Goal: Task Accomplishment & Management: Complete application form

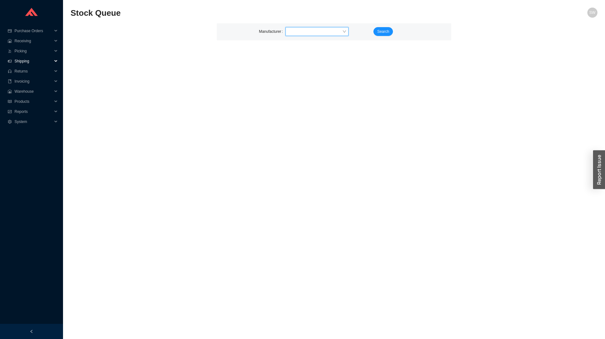
click at [24, 62] on span "Shipping" at bounding box center [33, 61] width 38 height 10
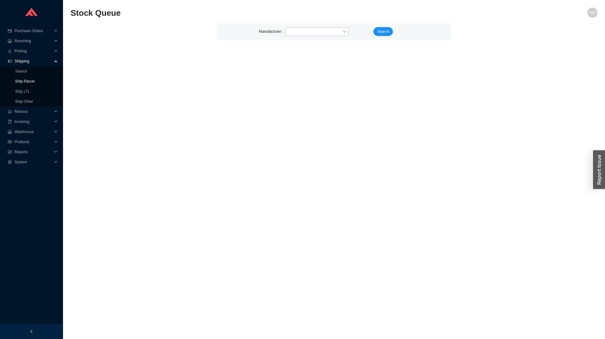
click at [30, 80] on link "Ship Parcel" at bounding box center [24, 81] width 19 height 4
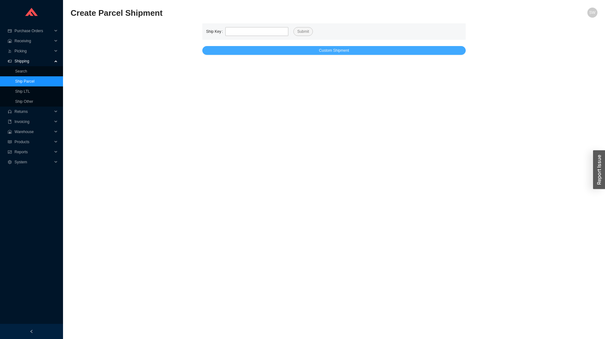
click at [305, 52] on button "Custom Shipment" at bounding box center [333, 50] width 263 height 9
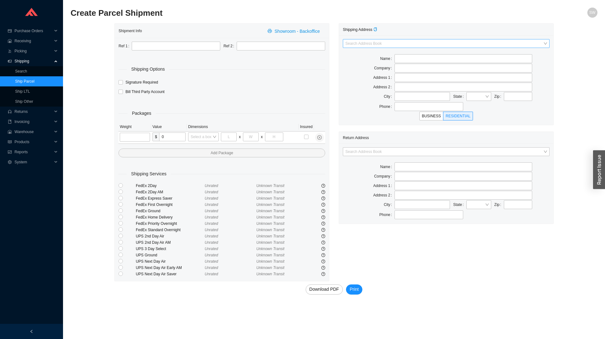
click at [392, 47] on input "search" at bounding box center [444, 43] width 198 height 8
type input "c"
type input "b"
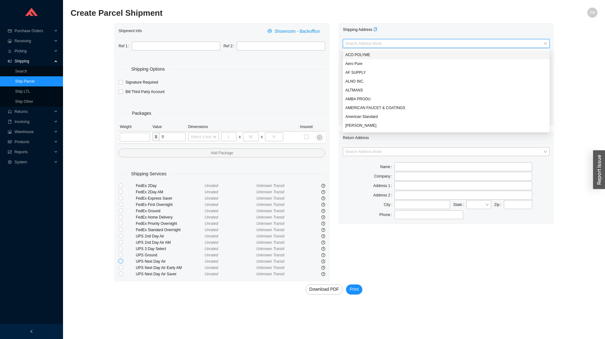
click at [121, 263] on input "radio" at bounding box center [120, 261] width 4 height 4
radio input "true"
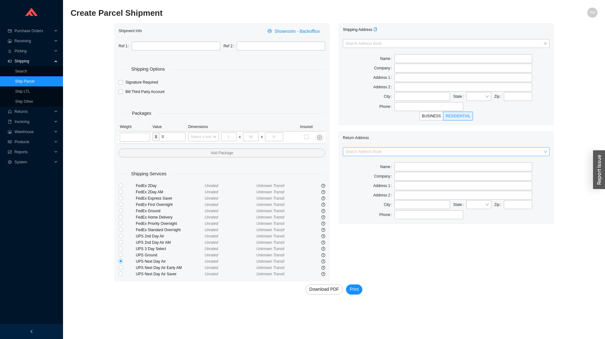
click at [431, 155] on input "search" at bounding box center [444, 151] width 198 height 8
click at [381, 181] on div "Home and Stone" at bounding box center [446, 181] width 202 height 6
type input "Home and Stone"
type input "1663 [GEOGRAPHIC_DATA]."
type input "[GEOGRAPHIC_DATA]"
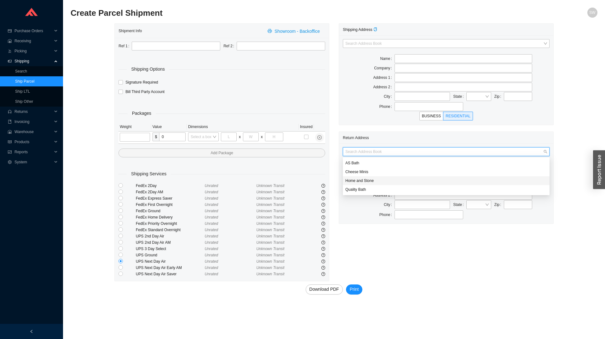
type input "11230"
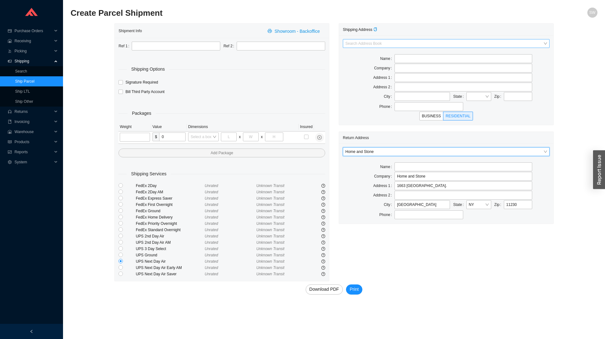
click at [545, 43] on div "Search Address Book" at bounding box center [446, 43] width 207 height 9
click at [375, 235] on div "Shipping Address Search Address Book Name Company Address 1 Address 2 City Stat…" at bounding box center [446, 152] width 224 height 258
click at [141, 136] on input "tel" at bounding box center [135, 137] width 30 height 9
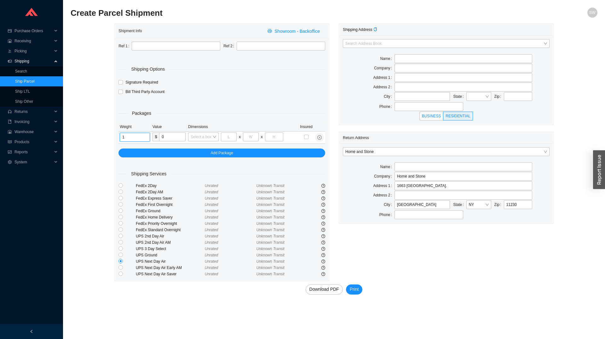
type input "1"
click at [432, 117] on span "BUSINESS" at bounding box center [431, 116] width 19 height 4
click at [431, 117] on input "BUSINESS" at bounding box center [431, 117] width 0 height 0
click at [214, 138] on div "Select a box" at bounding box center [203, 136] width 31 height 9
click at [215, 135] on div "Select a box" at bounding box center [203, 136] width 31 height 9
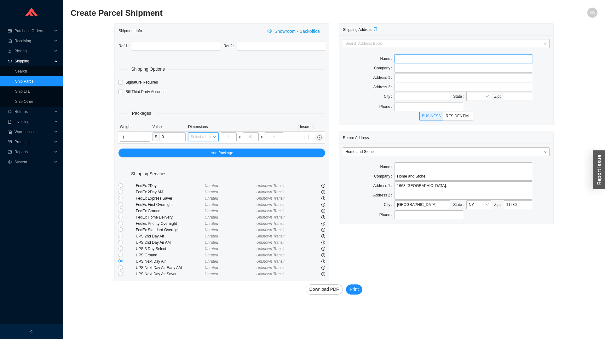
click at [404, 55] on input "text" at bounding box center [463, 58] width 138 height 9
type input "L"
type input "Cross county Savings Bank"
type input "Loan Processing"
click at [404, 80] on input "text" at bounding box center [463, 77] width 138 height 9
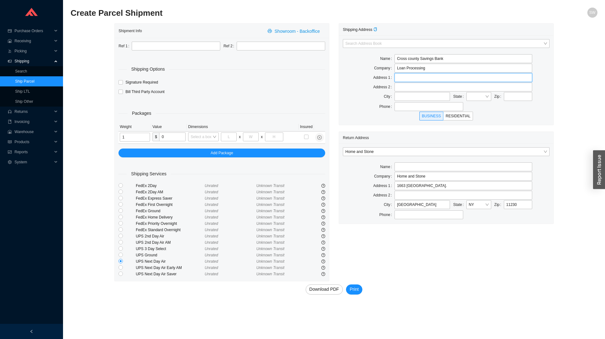
paste input "[STREET_ADDRESS]"
type input "[STREET_ADDRESS]"
click at [411, 96] on input "text" at bounding box center [421, 96] width 55 height 9
type input "11379"
click at [424, 93] on input "11379" at bounding box center [421, 96] width 55 height 9
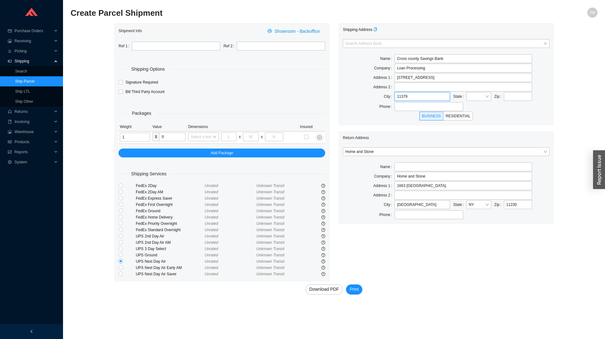
click at [424, 93] on input "11379" at bounding box center [421, 96] width 55 height 9
click at [524, 95] on input "text" at bounding box center [518, 96] width 28 height 9
paste input "11379"
type input "11379"
type input "FLUSHING"
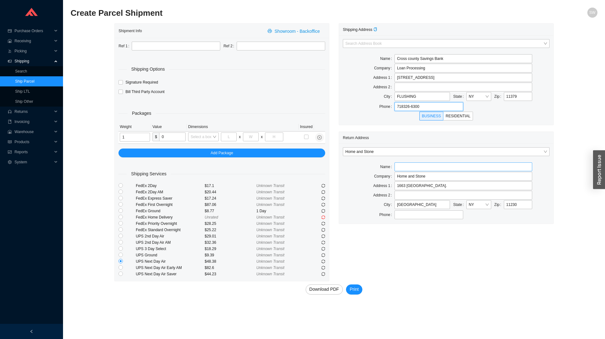
type input "718326-6300"
click at [413, 167] on input "text" at bounding box center [463, 166] width 138 height 9
type input "SW"
click at [449, 268] on div "Shipping Address Search Address Book Name Cross county Savings Bank Company Loa…" at bounding box center [446, 152] width 224 height 258
click at [120, 224] on input "radio" at bounding box center [120, 223] width 4 height 4
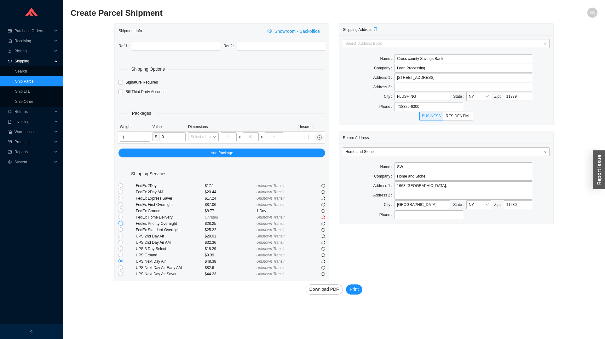
radio input "true"
click at [359, 290] on button "Print" at bounding box center [354, 289] width 17 height 10
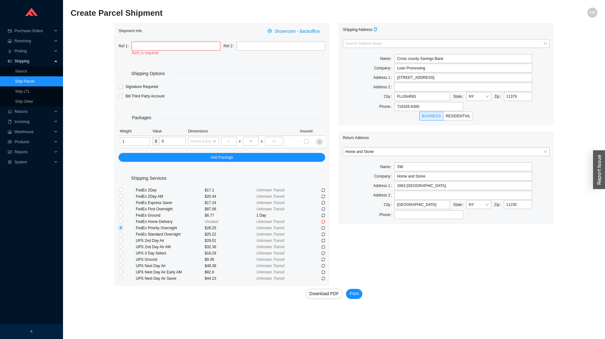
click at [146, 46] on input "text" at bounding box center [176, 46] width 89 height 9
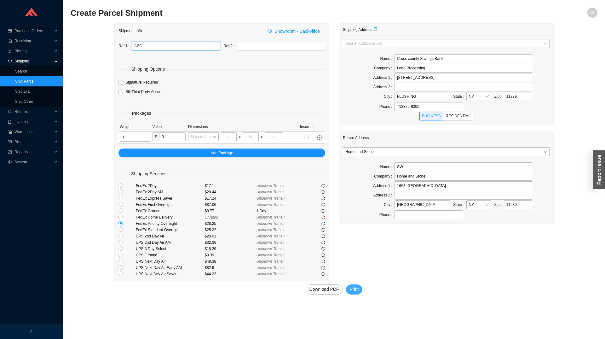
type input "ABC"
click at [355, 289] on span "Print" at bounding box center [354, 288] width 9 height 7
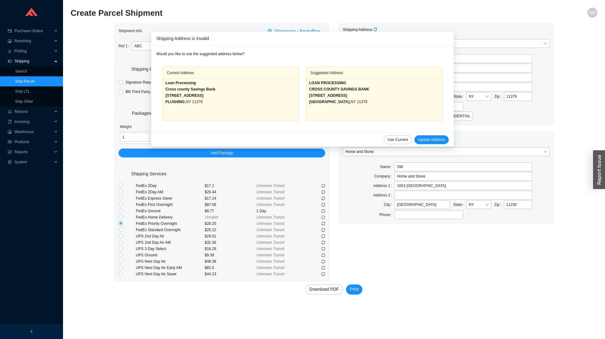
click at [371, 112] on div "LOAN PROCESSING CROSS COUNTY SAVINGS BANK [STREET_ADDRESS]" at bounding box center [374, 99] width 130 height 38
click at [421, 138] on span "Update Address" at bounding box center [431, 139] width 27 height 6
type input "CROSS COUNTY SAVINGS BANK"
type input "LOAN PROCESSING"
type input "[STREET_ADDRESS]"
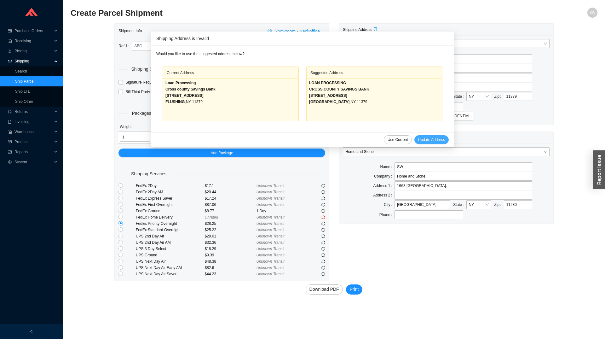
type input "[GEOGRAPHIC_DATA]"
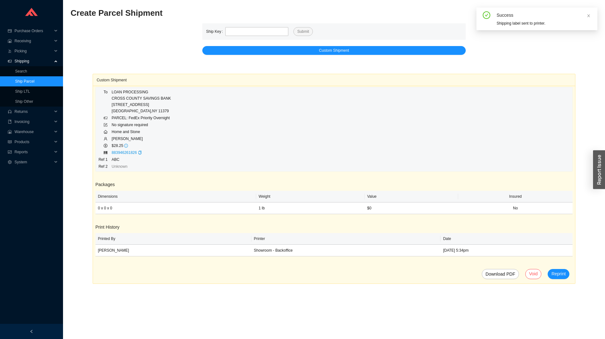
click at [512, 21] on div "Shipping label sent to printer." at bounding box center [544, 23] width 96 height 6
drag, startPoint x: 146, startPoint y: 152, endPoint x: 116, endPoint y: 154, distance: 29.4
click at [116, 154] on td "883946261826" at bounding box center [141, 152] width 60 height 7
click at [139, 149] on td "883946261826" at bounding box center [141, 152] width 60 height 7
click at [139, 152] on icon "copy" at bounding box center [140, 153] width 4 height 4
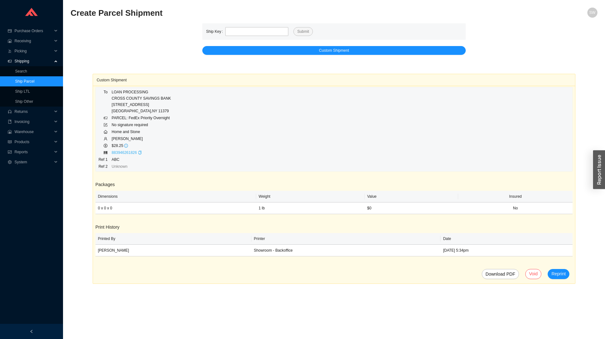
click at [125, 154] on link "883946261826" at bounding box center [124, 152] width 25 height 4
